Goal: Information Seeking & Learning: Learn about a topic

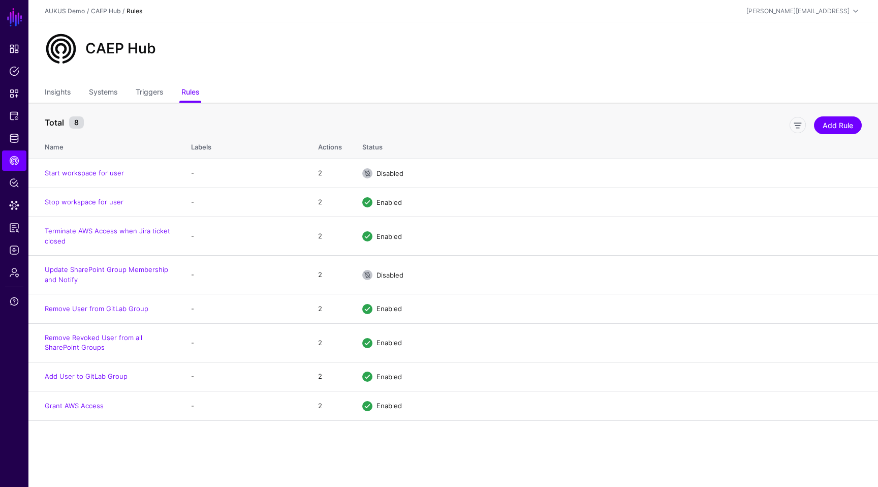
click at [558, 115] on div "Add Rule" at bounding box center [476, 123] width 777 height 20
click at [515, 62] on div "CAEP Hub" at bounding box center [453, 49] width 825 height 33
click at [581, 45] on div "CAEP Hub" at bounding box center [453, 49] width 825 height 33
click at [435, 100] on ul "Insights Systems Triggers Rules" at bounding box center [453, 92] width 817 height 19
click at [437, 79] on div "CAEP Hub" at bounding box center [452, 52] width 849 height 61
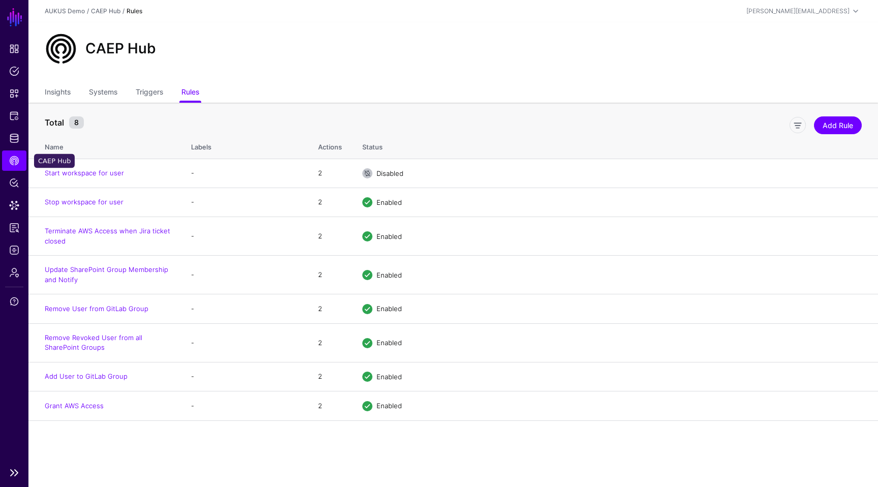
click at [21, 158] on link "CAEP Hub" at bounding box center [14, 160] width 24 height 20
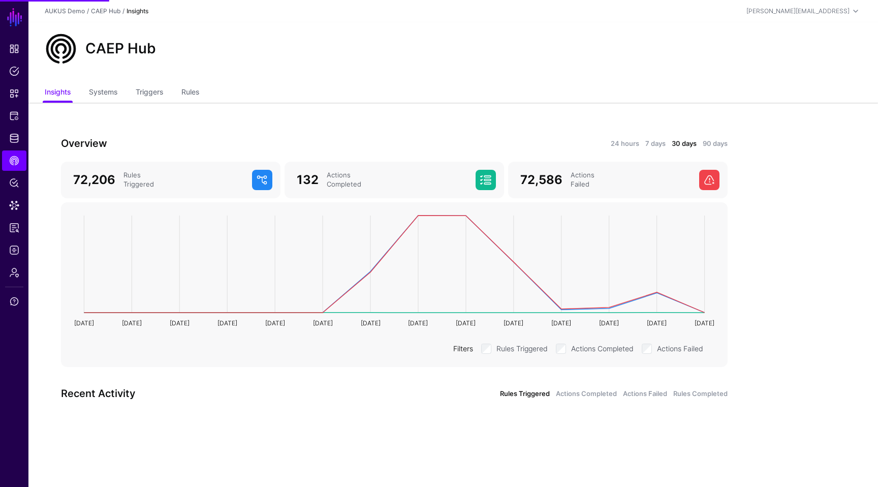
click at [348, 119] on div "Overview 24 hours 7 days 30 days 90 days 72,206 Rules Triggered 132 Actions Com…" at bounding box center [393, 277] width 731 height 349
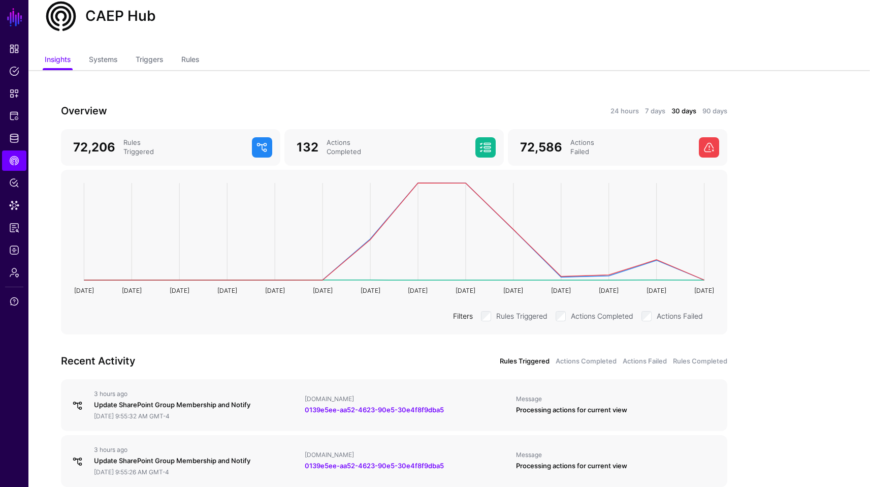
scroll to position [41, 0]
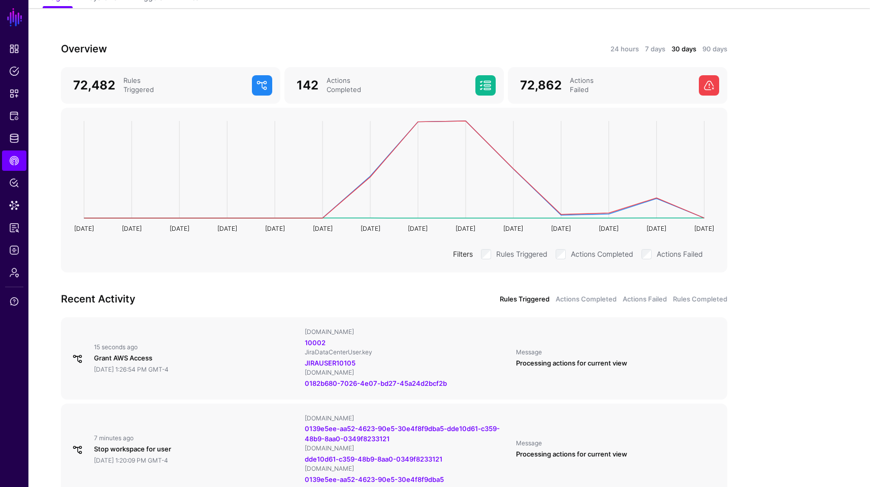
scroll to position [102, 0]
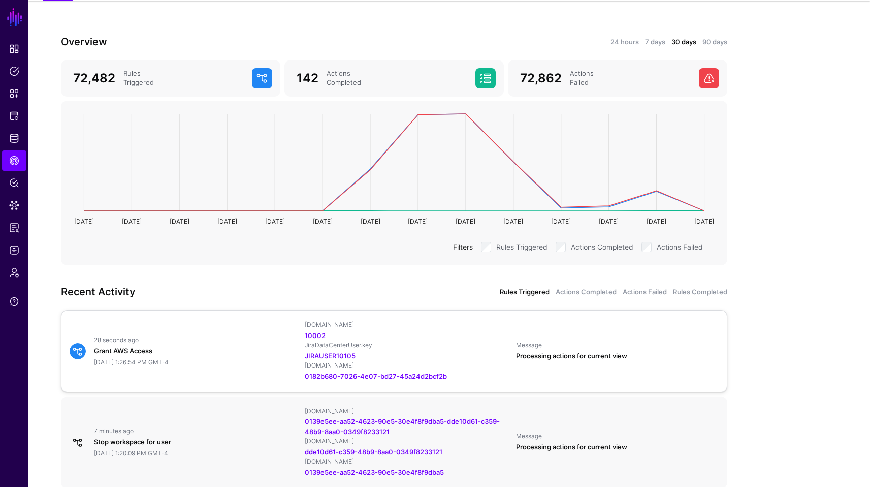
click at [173, 356] on div "28 seconds ago Grant AWS Access September 23, 2025 at 1:26:54 PM GMT-4" at bounding box center [195, 351] width 211 height 30
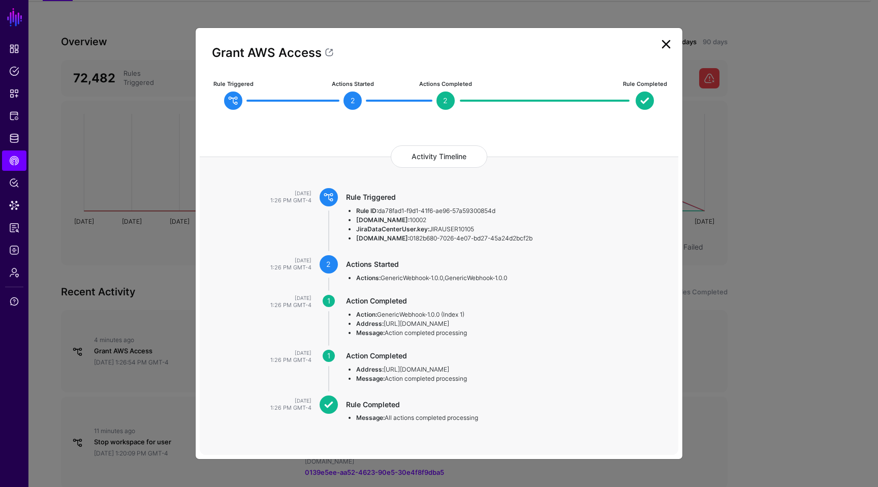
click at [662, 45] on link at bounding box center [666, 44] width 16 height 16
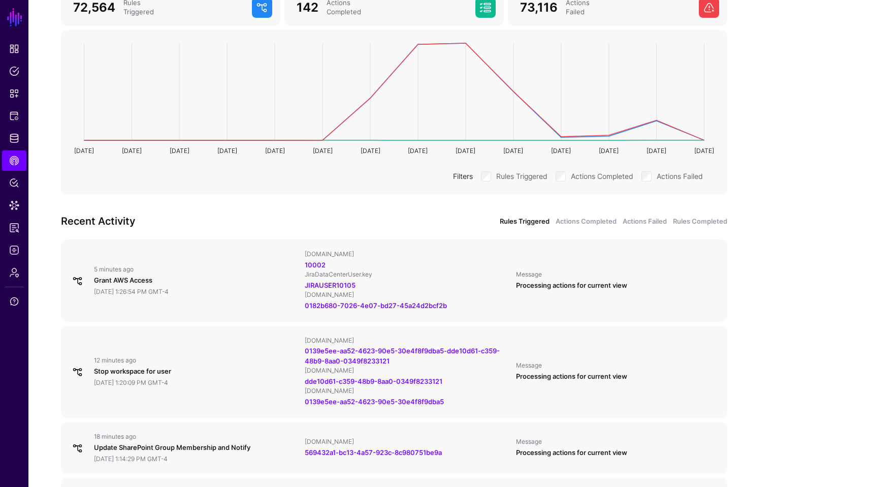
scroll to position [203, 0]
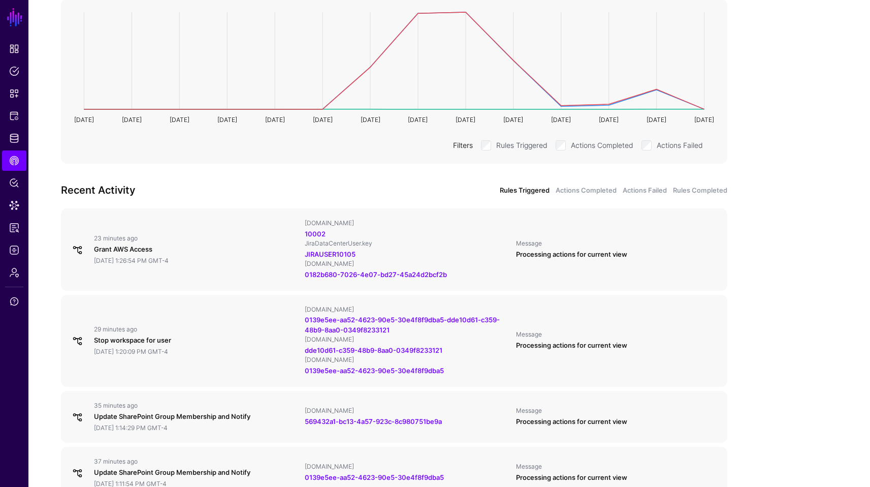
click at [793, 177] on app-caephub-insights "Overview 24 hours 7 days 30 days 90 days 72,564 Rules Triggered 142 Actions Com…" at bounding box center [448, 391] width 841 height 984
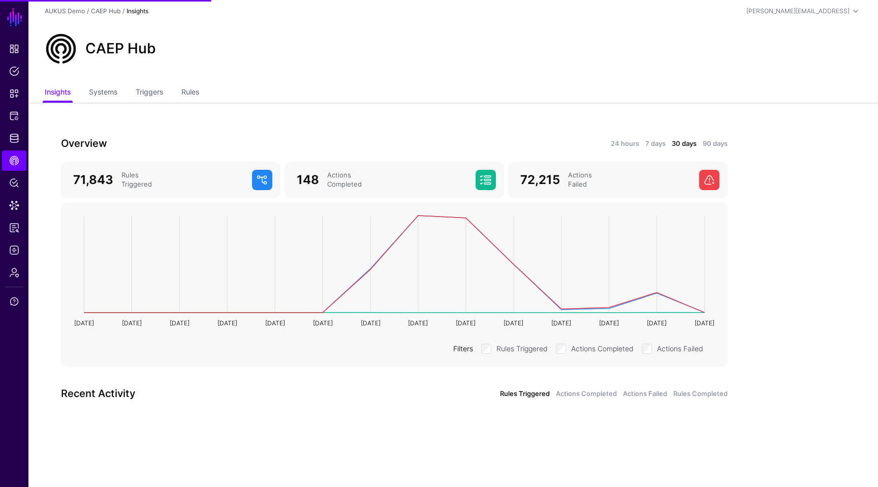
click at [812, 252] on app-caephub-insights "Overview 24 hours 7 days 30 days 90 days 71,843 Rules Triggered 148 Actions Com…" at bounding box center [452, 277] width 849 height 349
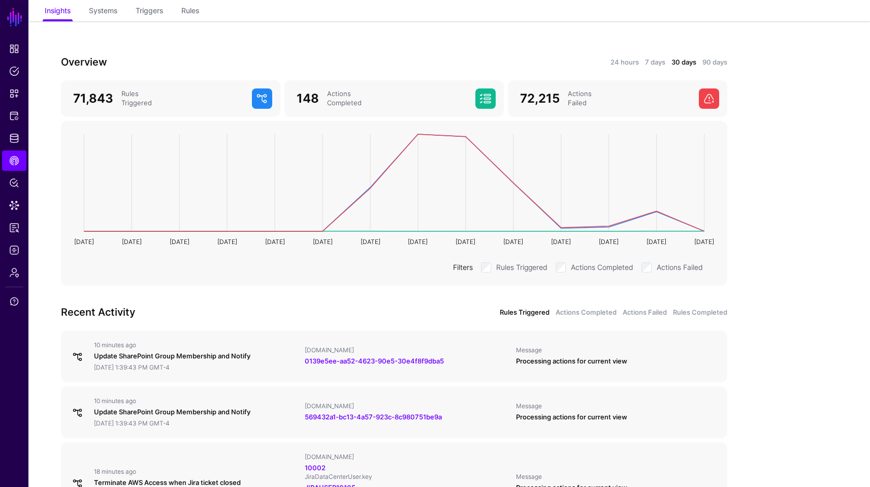
scroll to position [102, 0]
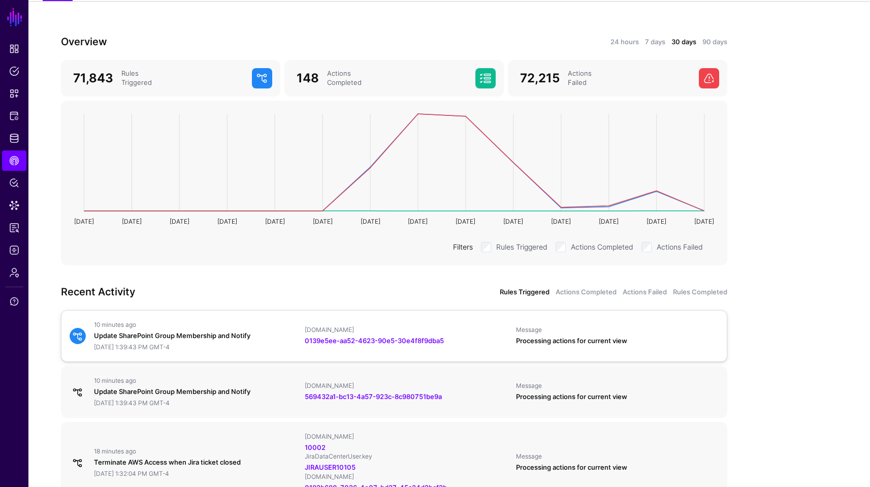
click at [251, 351] on link "10 minutes ago Update SharePoint Group Membership and Notify [DATE] 1:39:43 PM …" at bounding box center [394, 336] width 666 height 52
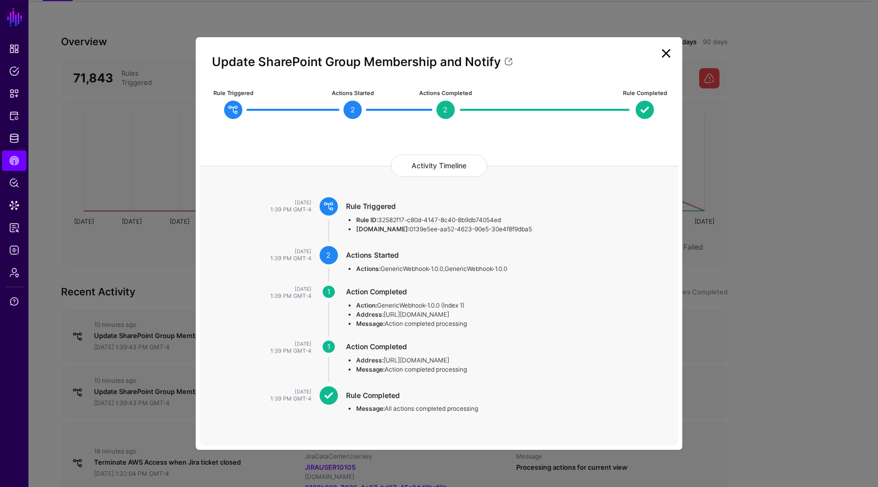
click at [668, 55] on link at bounding box center [666, 53] width 16 height 16
